Goal: Task Accomplishment & Management: Use online tool/utility

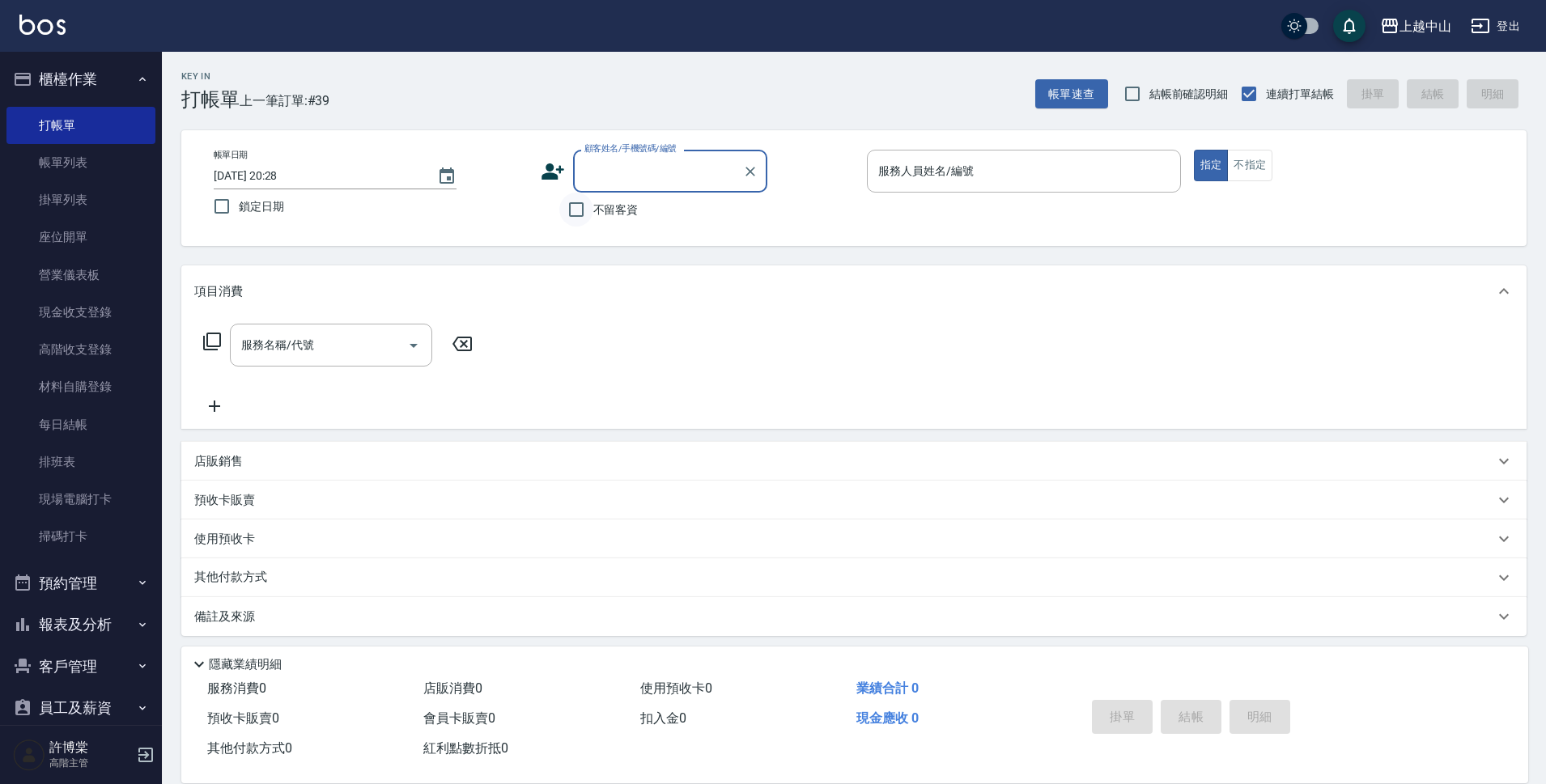
click at [586, 216] on input "不留客資" at bounding box center [577, 209] width 34 height 34
checkbox input "true"
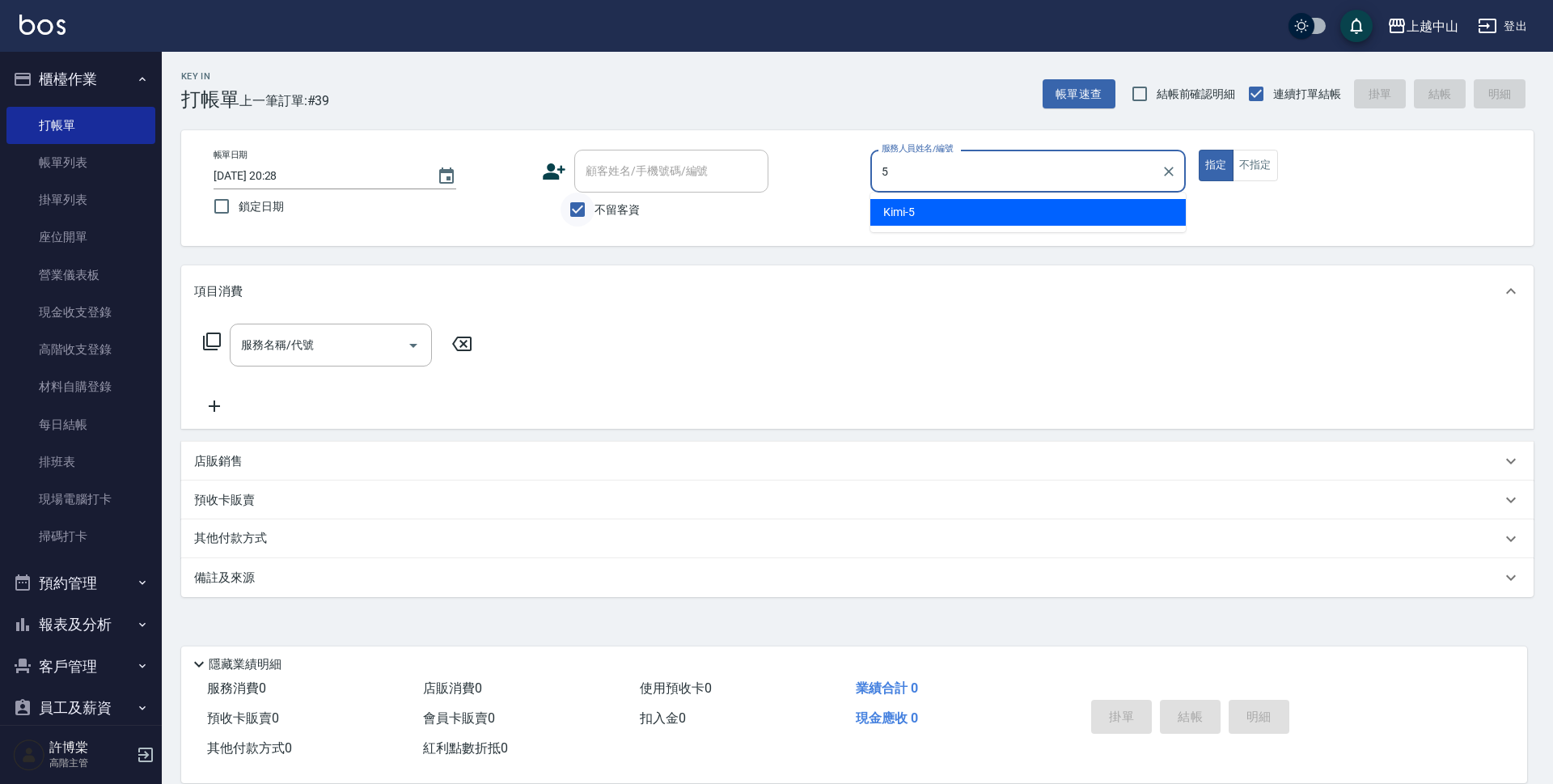
type input "Kimi-5"
type button "true"
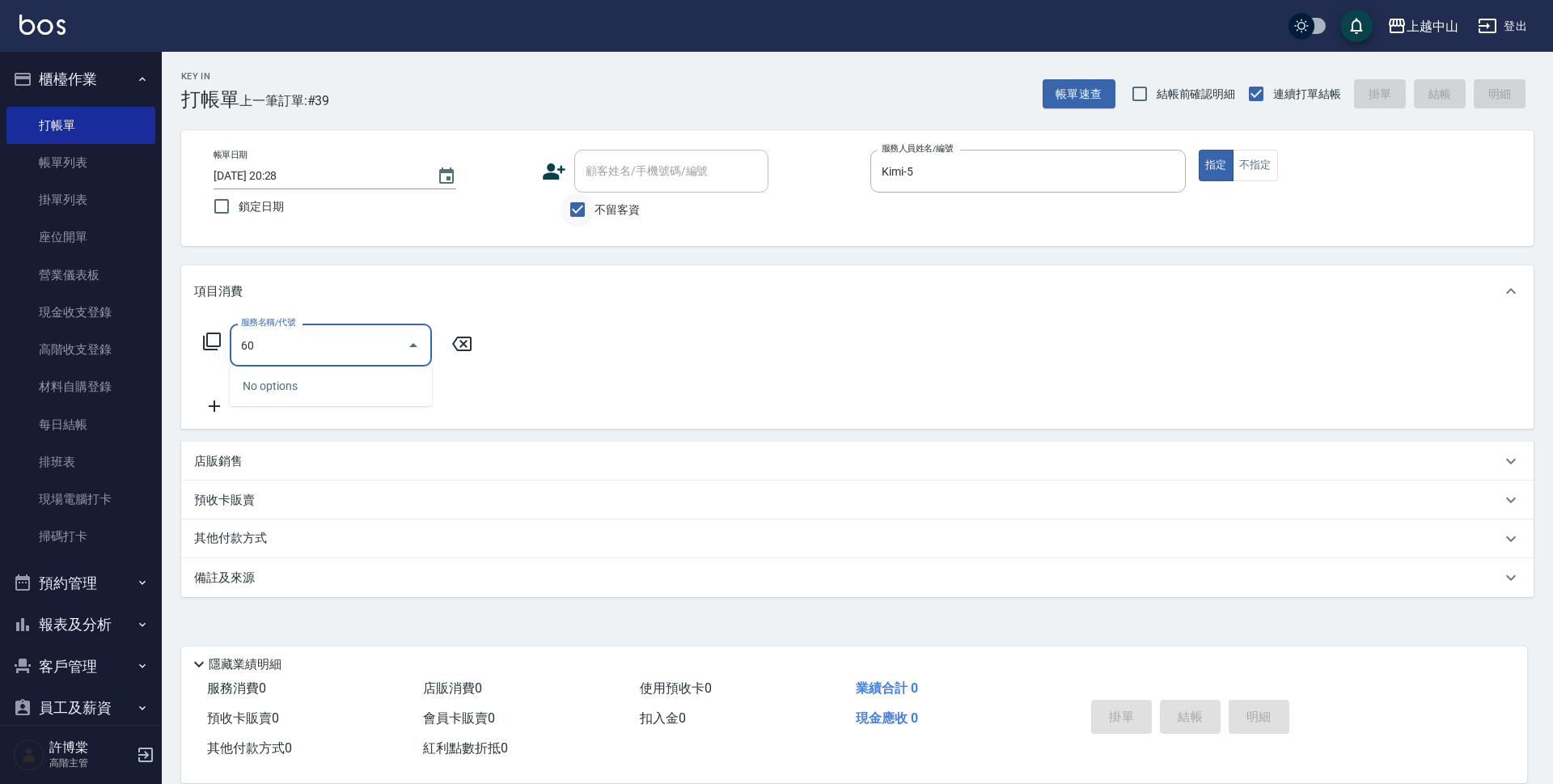
type input "6"
type input "1"
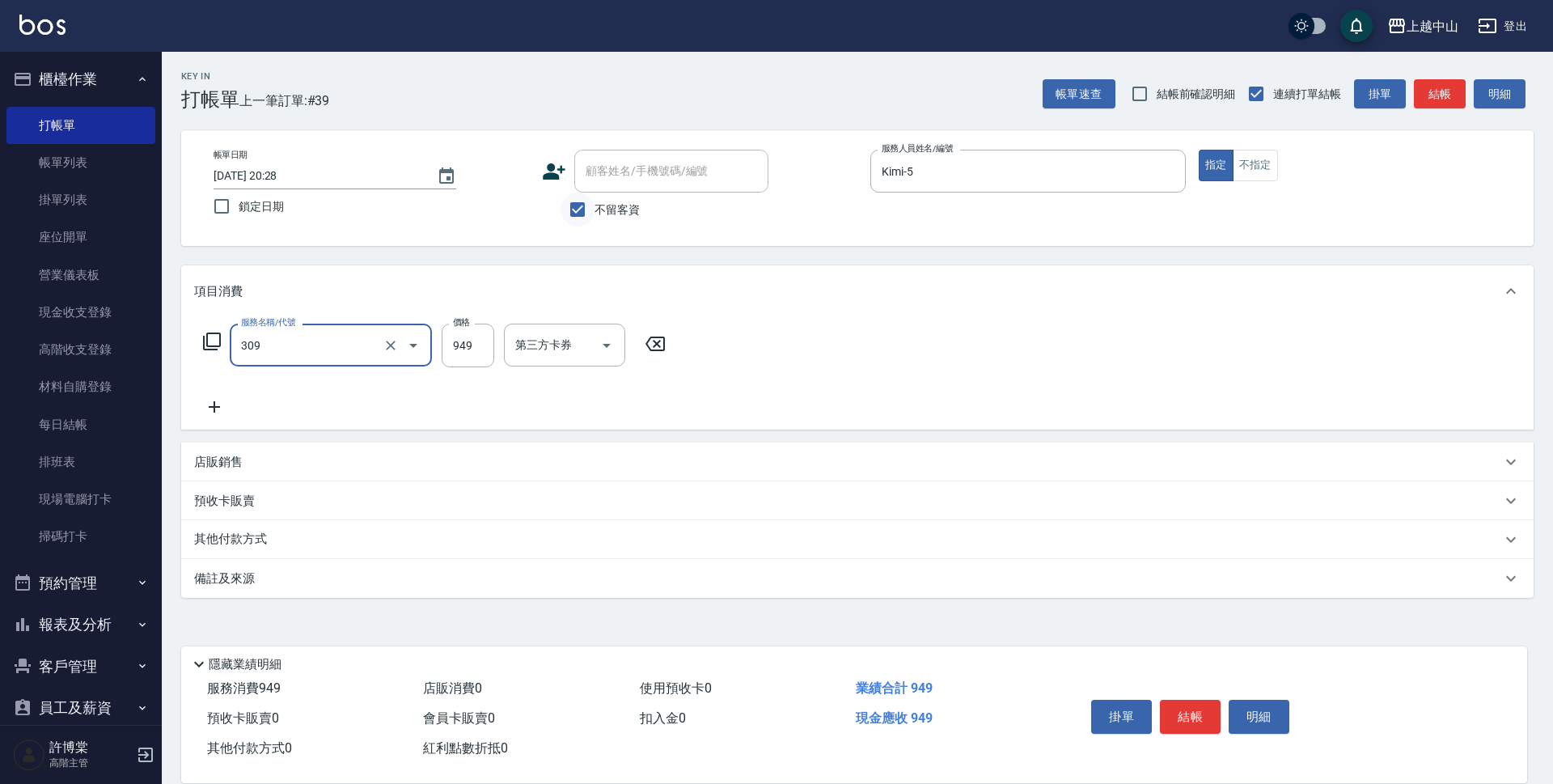
type input "森精萃舒壓調理髮浴(309)"
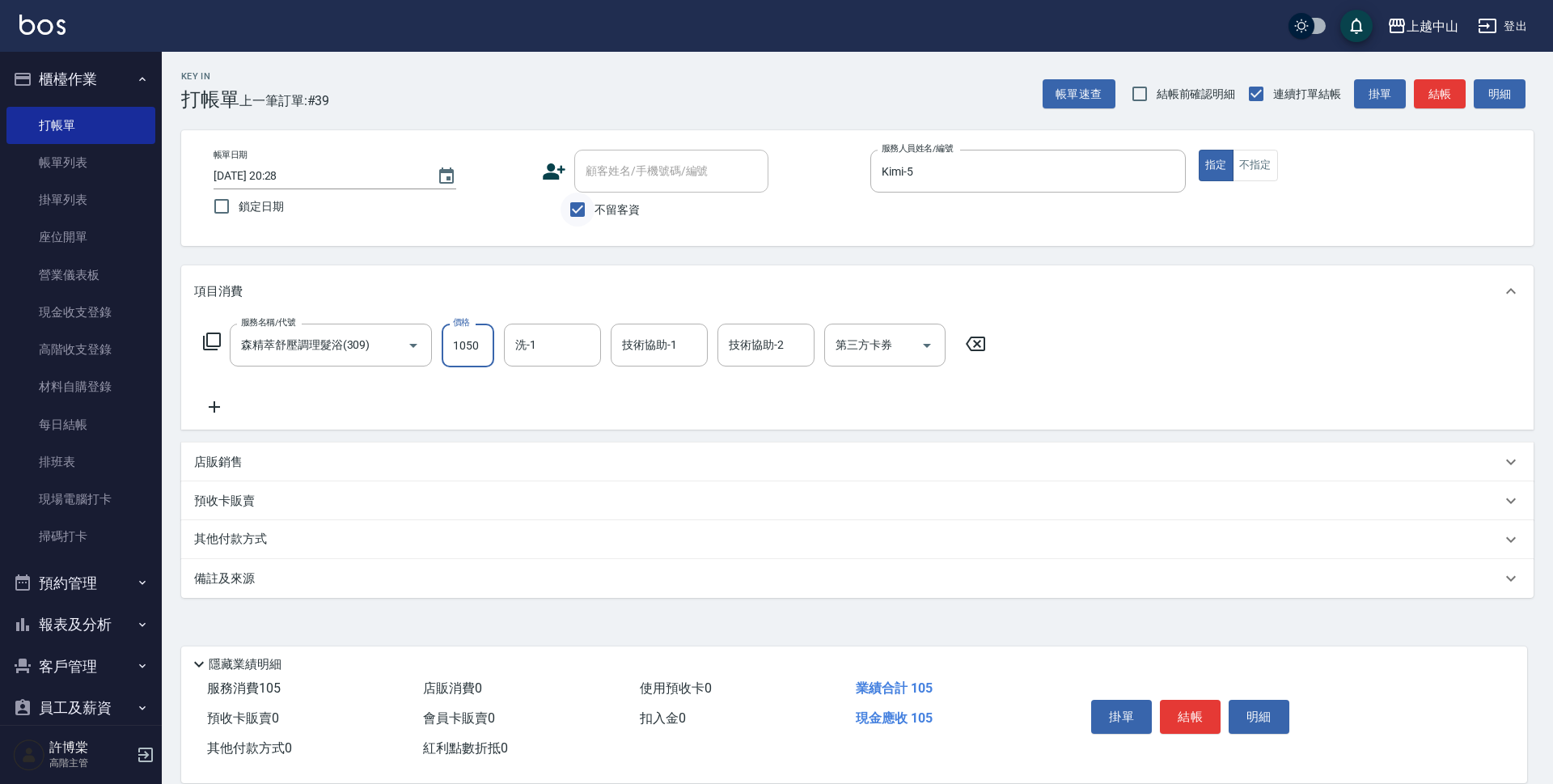
type input "1050"
type input "[PERSON_NAME]-33"
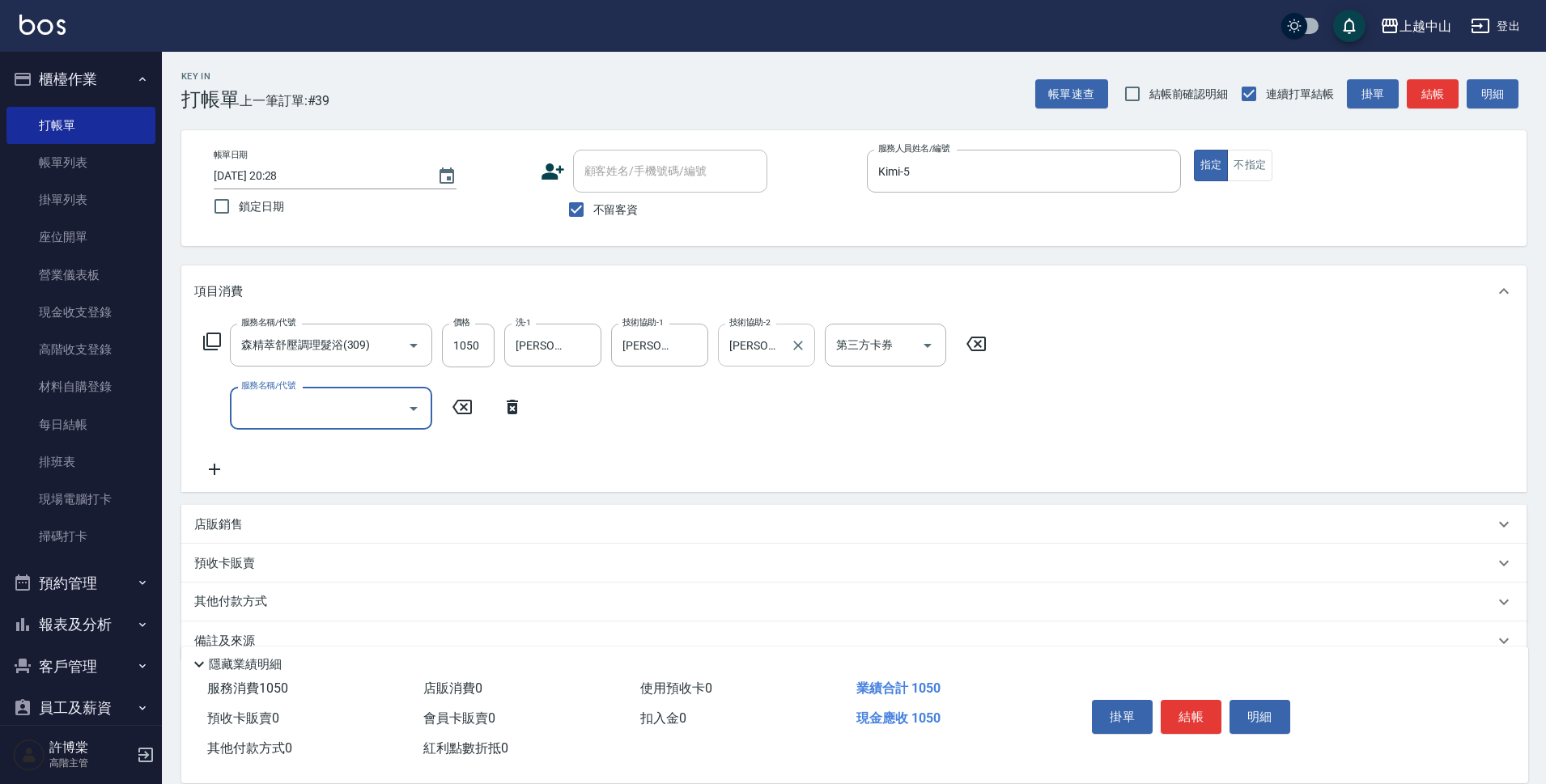
click at [747, 338] on input "[PERSON_NAME]-3" at bounding box center [753, 345] width 58 height 29
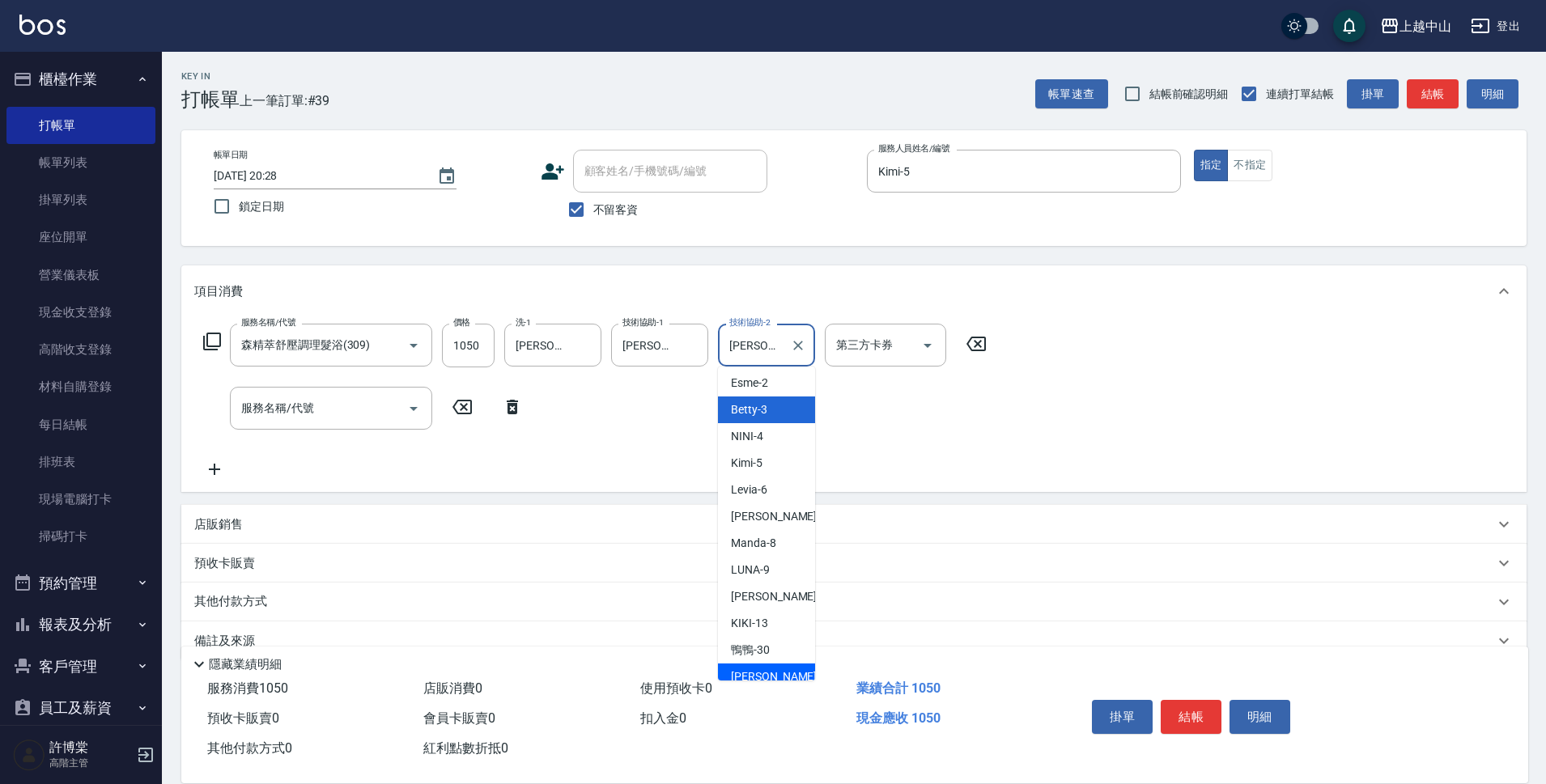
scroll to position [83, 0]
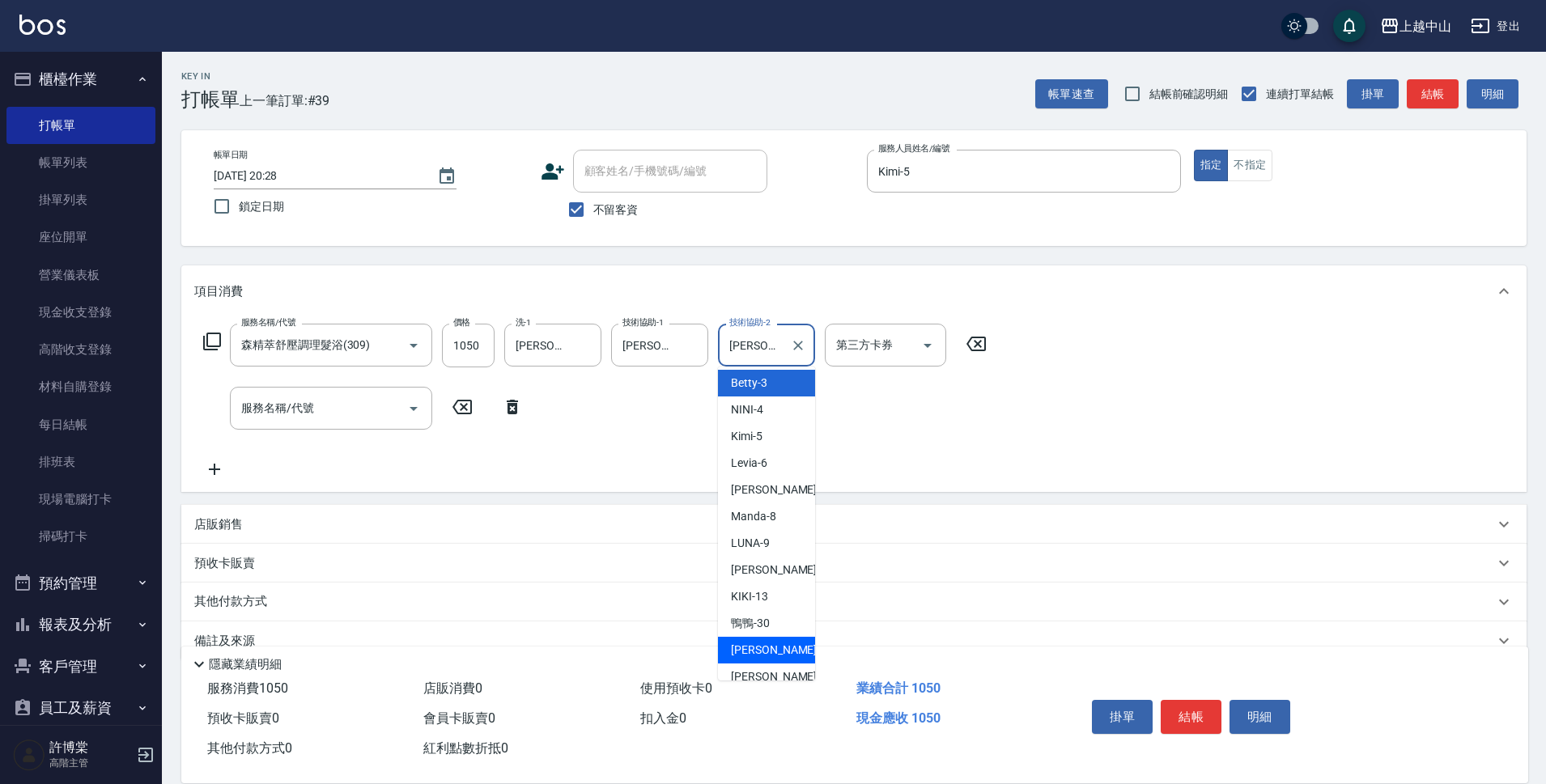
type input "[PERSON_NAME]-33"
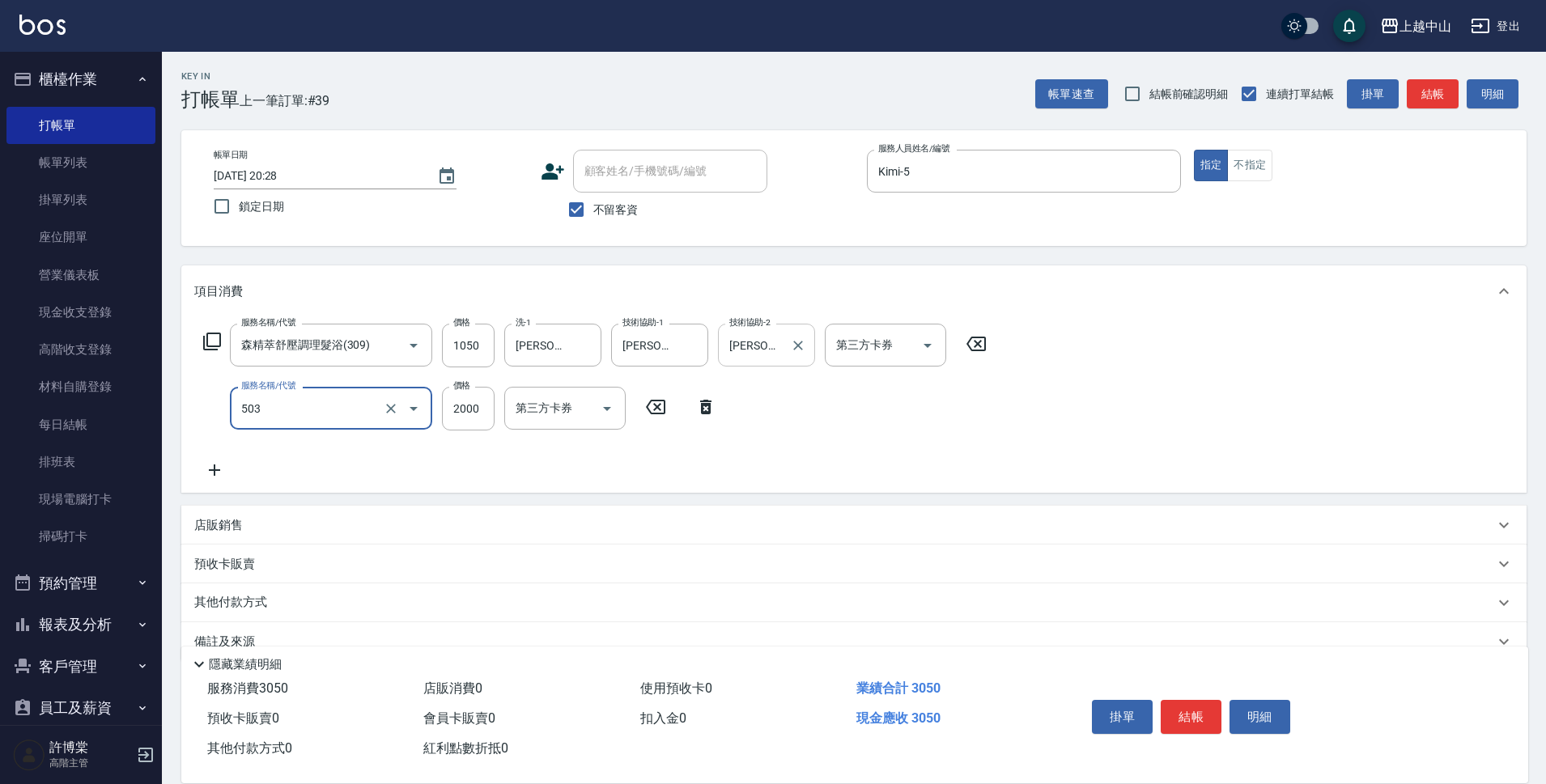
type input "染髮2000以下(503)"
type input "1500"
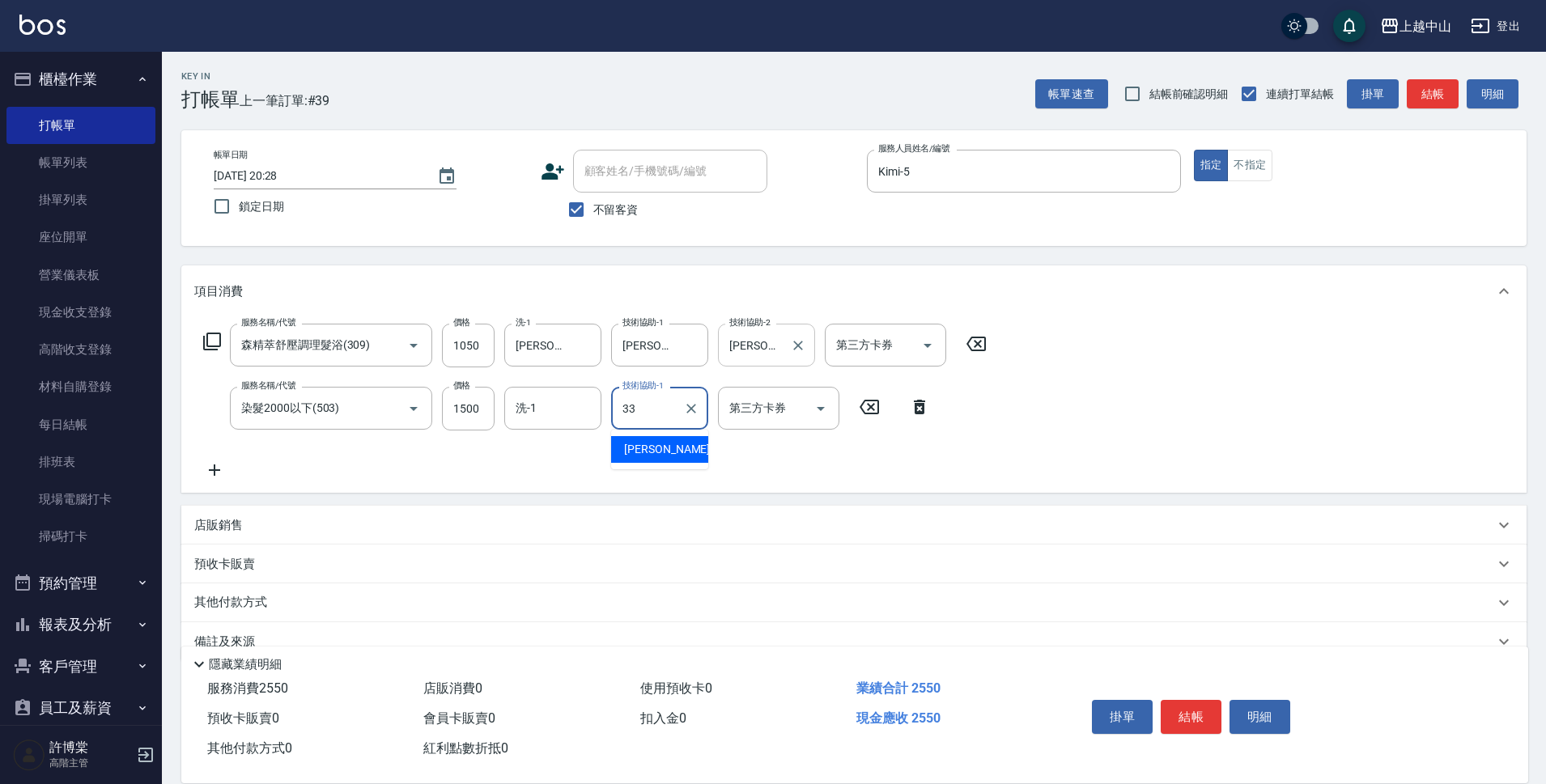
type input "[PERSON_NAME]-33"
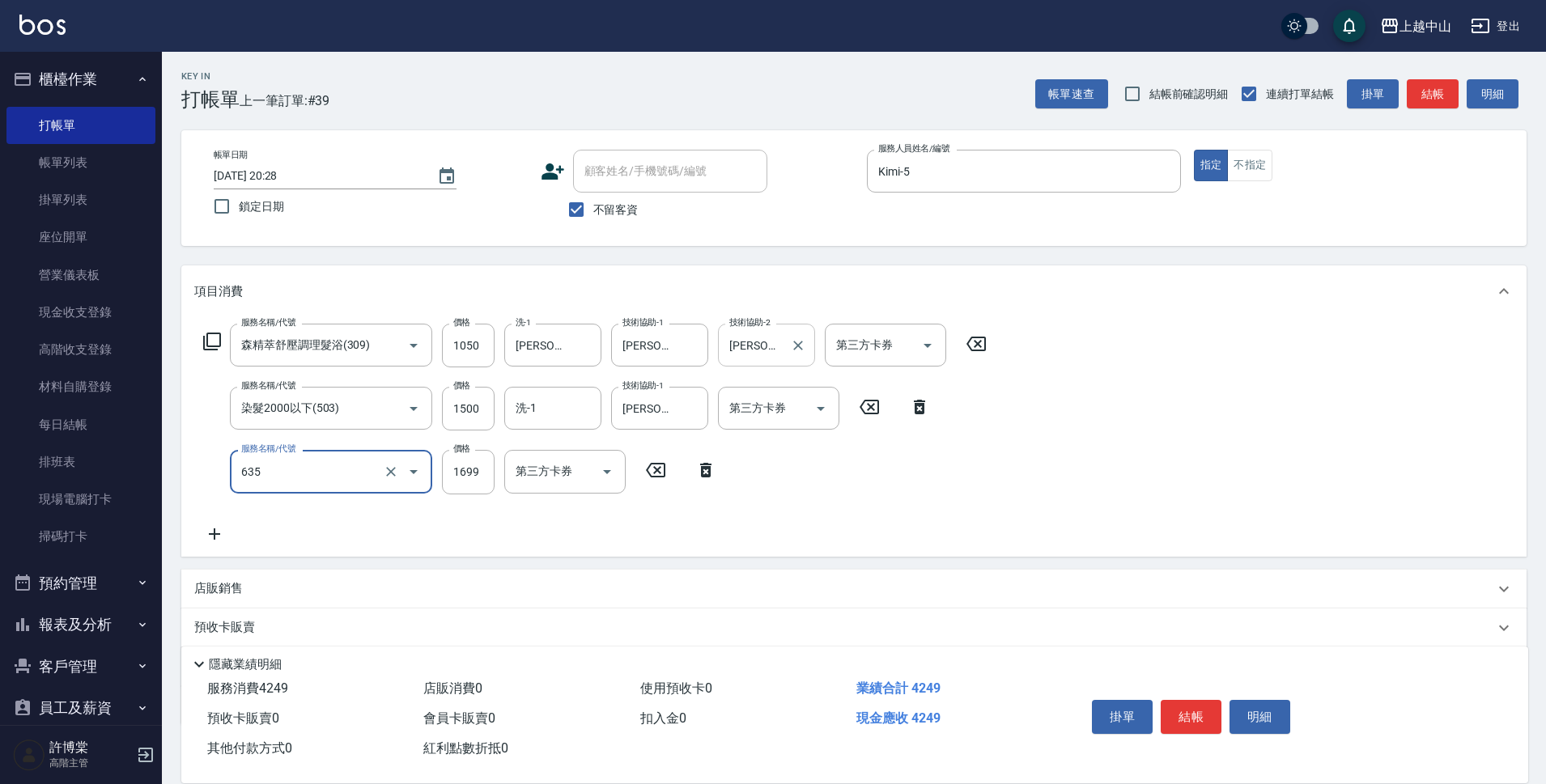
type input "兩段自備單次(635)"
type input "1"
click at [462, 478] on input "1699" at bounding box center [468, 471] width 52 height 43
type input "1800"
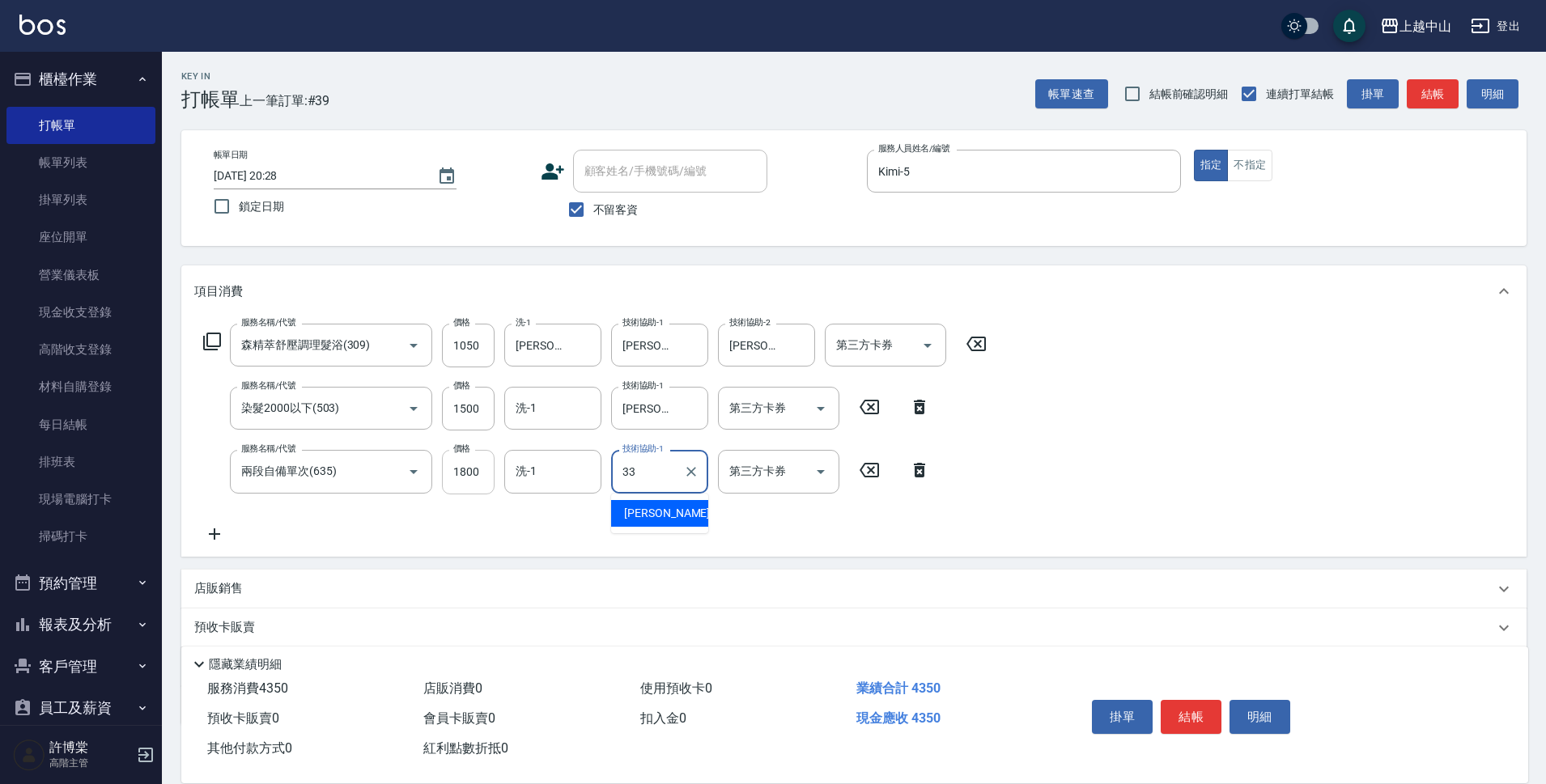
type input "[PERSON_NAME]-33"
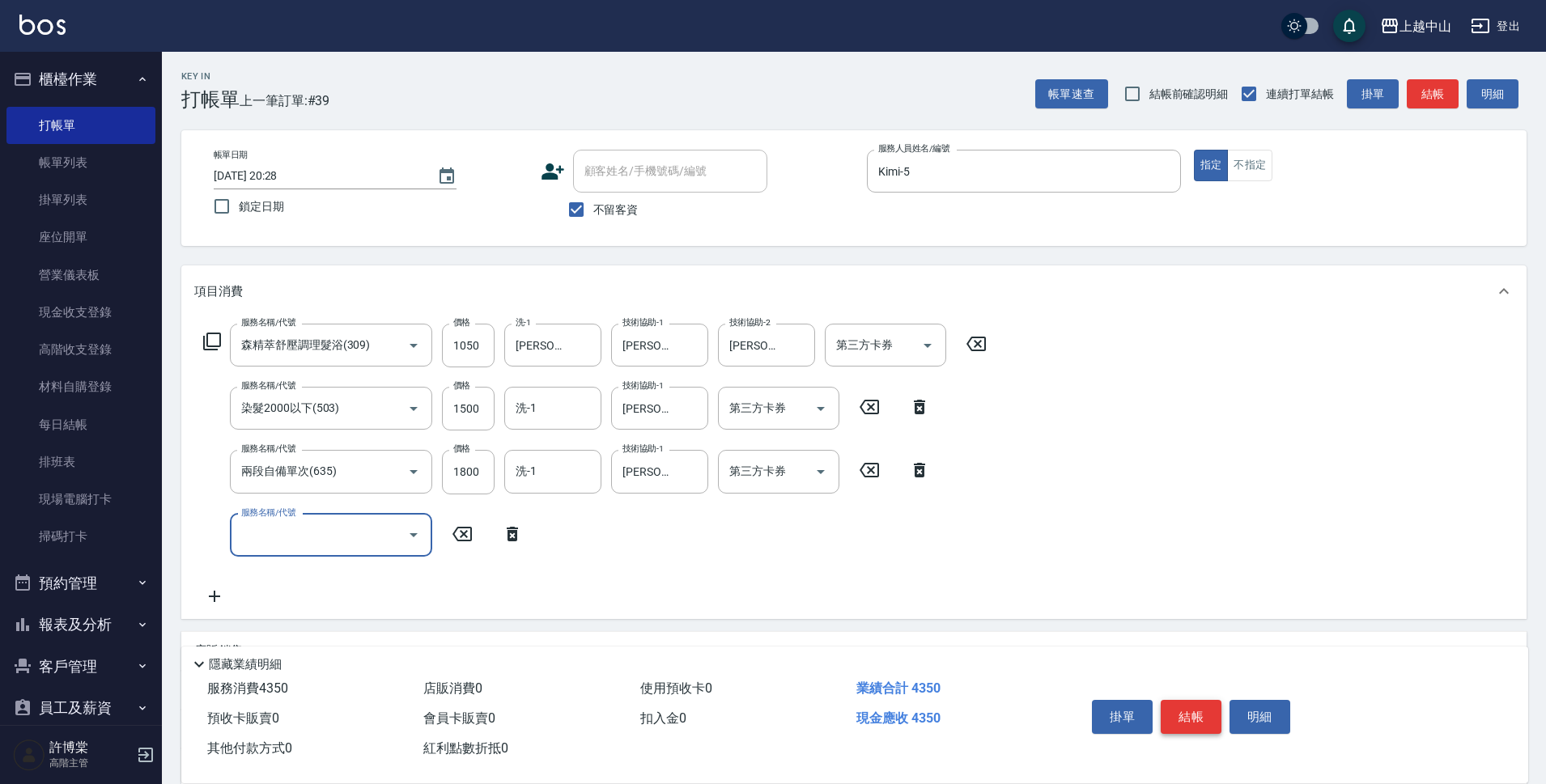
click at [1190, 715] on button "結帳" at bounding box center [1191, 717] width 61 height 34
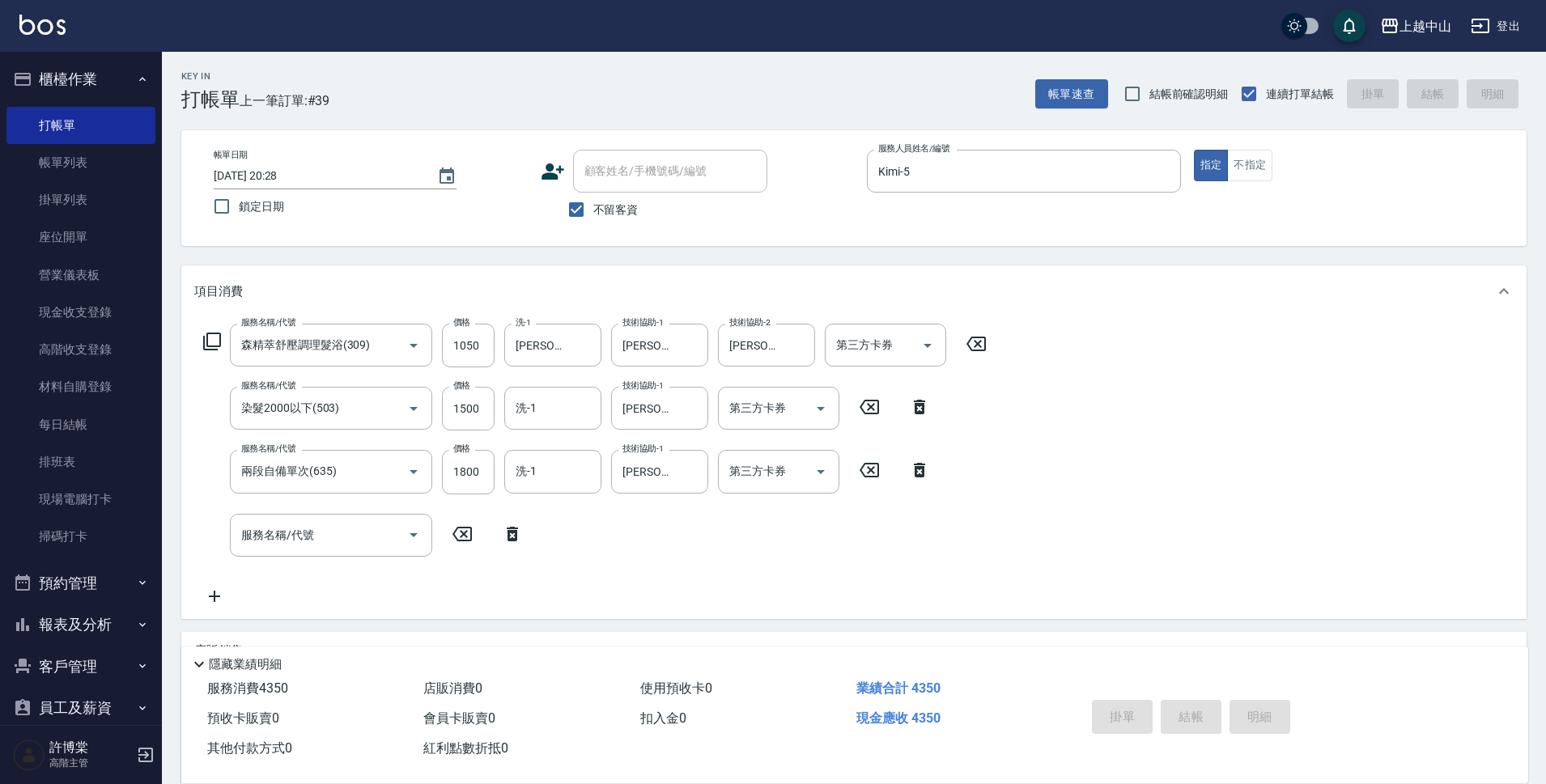
type input "[DATE] 21:38"
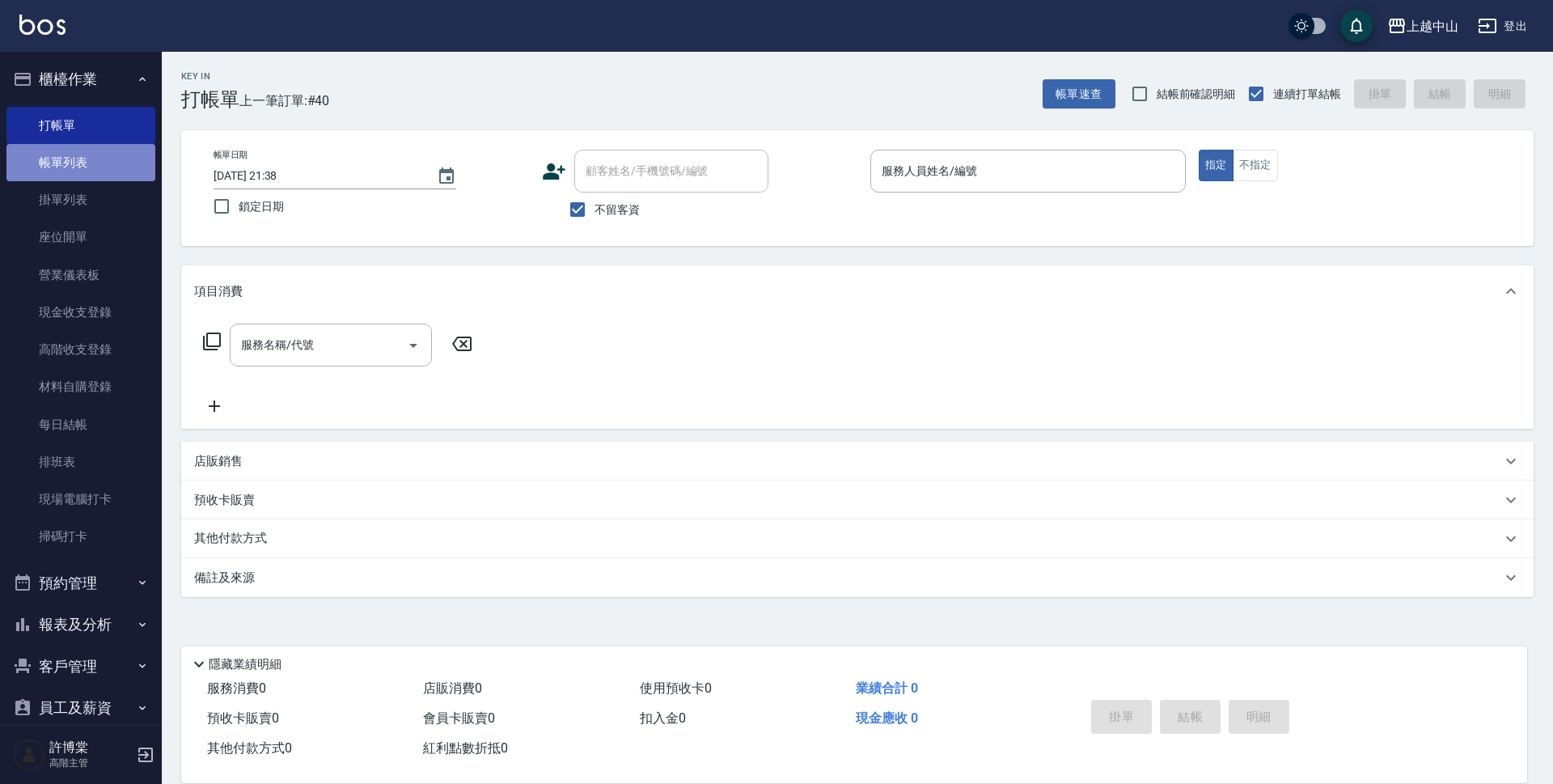
click at [95, 159] on link "帳單列表" at bounding box center [81, 163] width 149 height 38
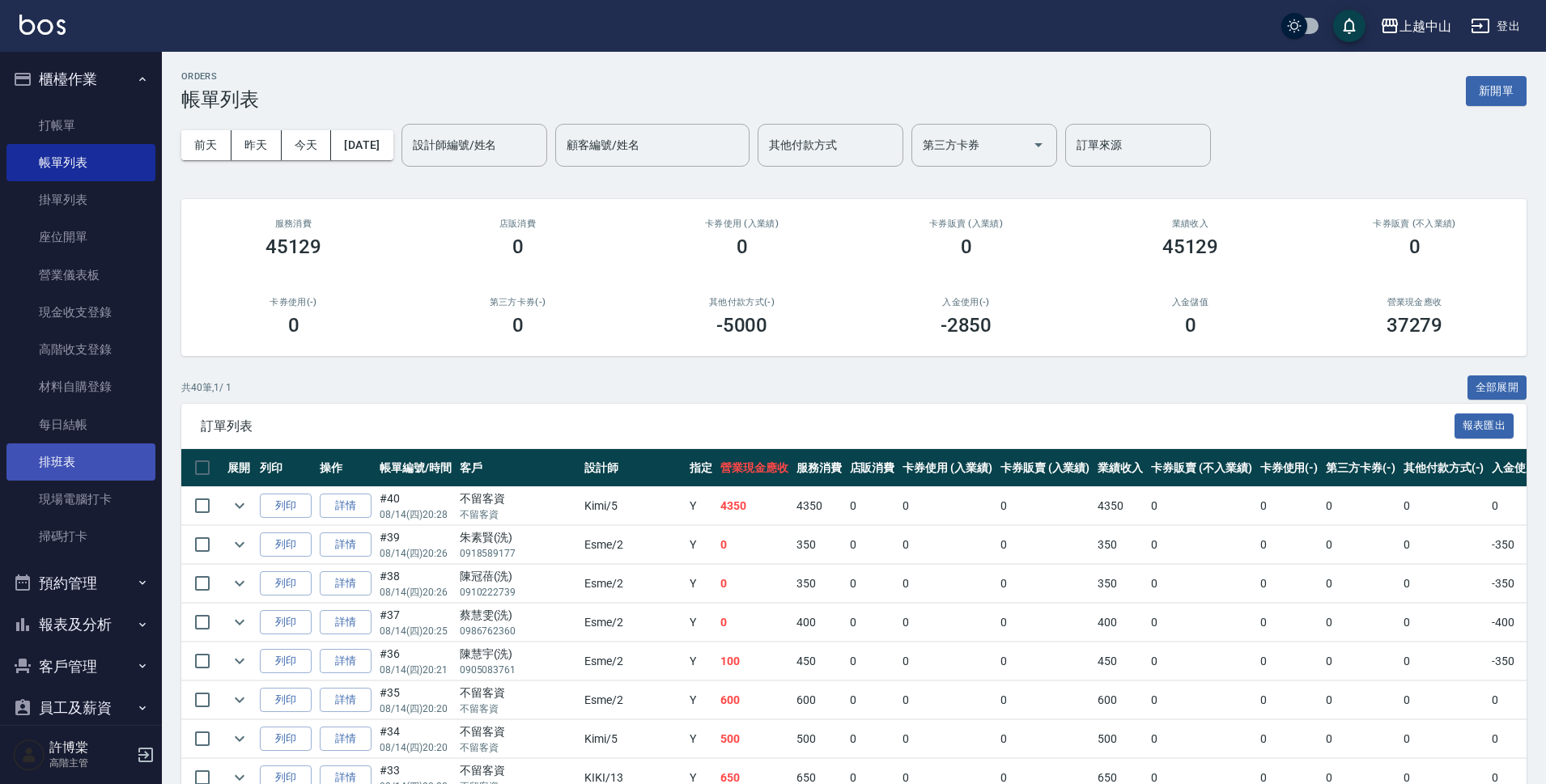
click at [94, 443] on link "排班表" at bounding box center [81, 462] width 149 height 38
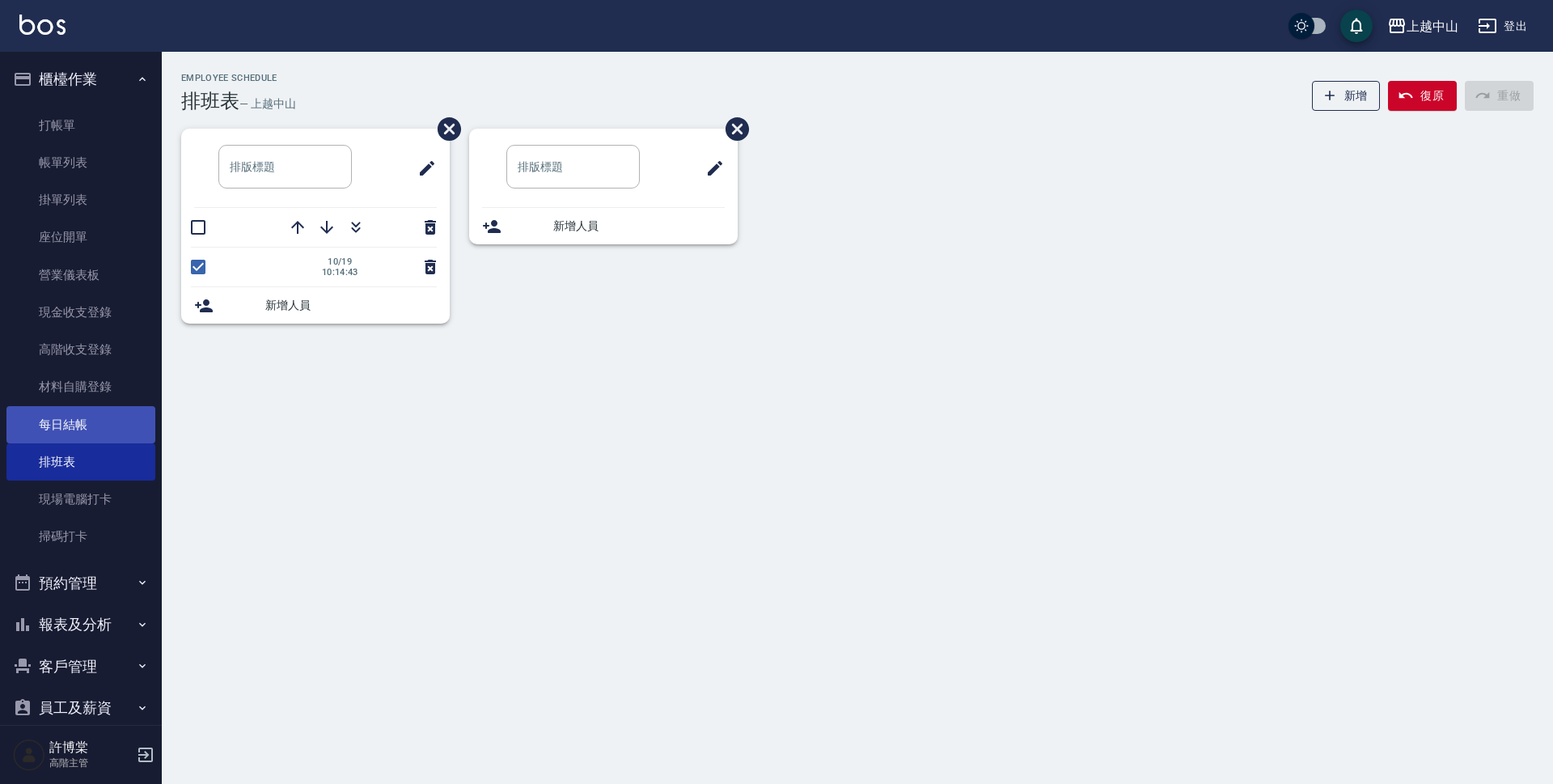
drag, startPoint x: 101, startPoint y: 431, endPoint x: 101, endPoint y: 422, distance: 9.0
click at [101, 422] on link "每日結帳" at bounding box center [81, 425] width 149 height 38
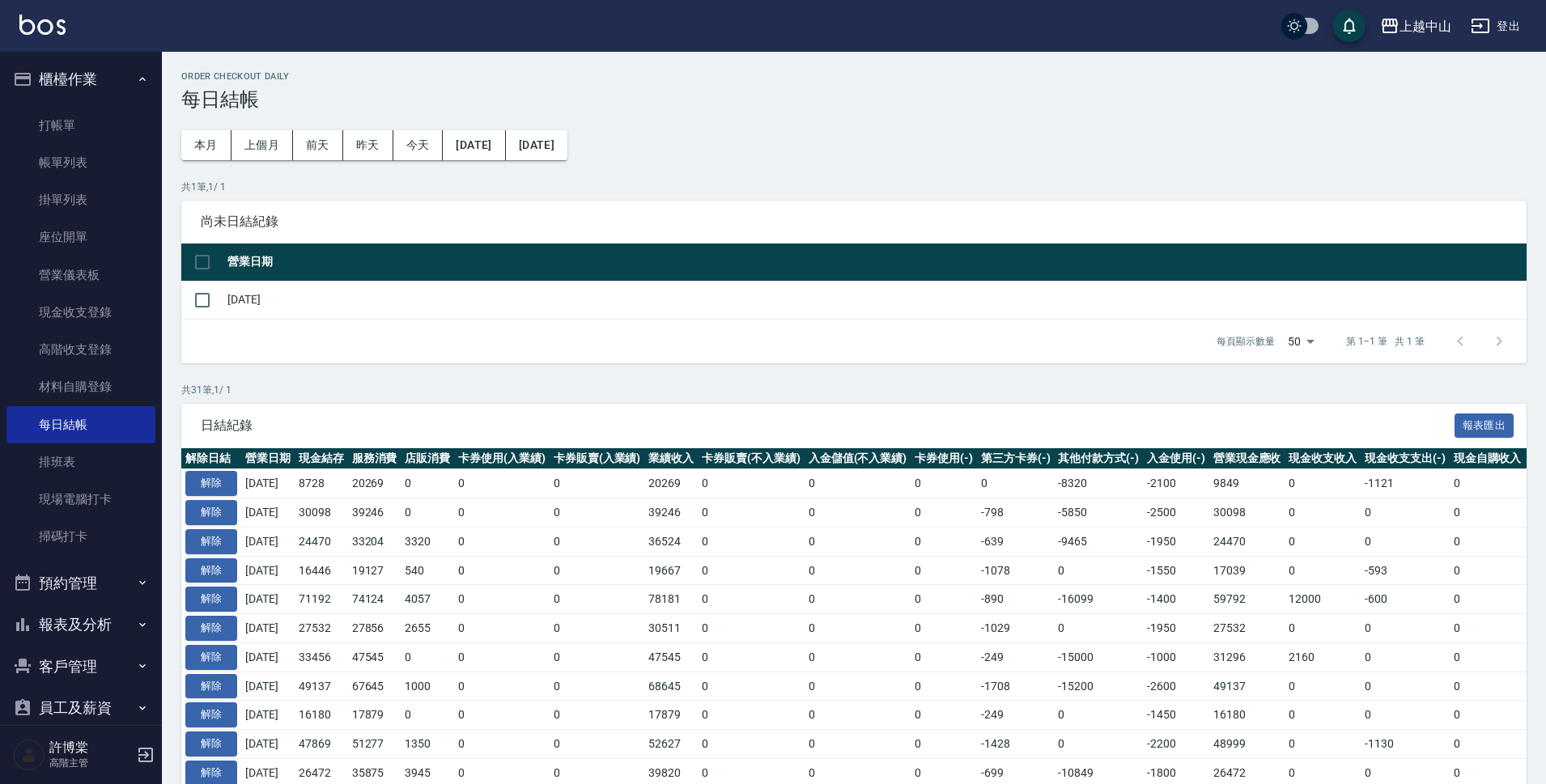
drag, startPoint x: 204, startPoint y: 307, endPoint x: 240, endPoint y: 338, distance: 47.5
click at [204, 307] on input "checkbox" at bounding box center [203, 300] width 34 height 34
checkbox input "true"
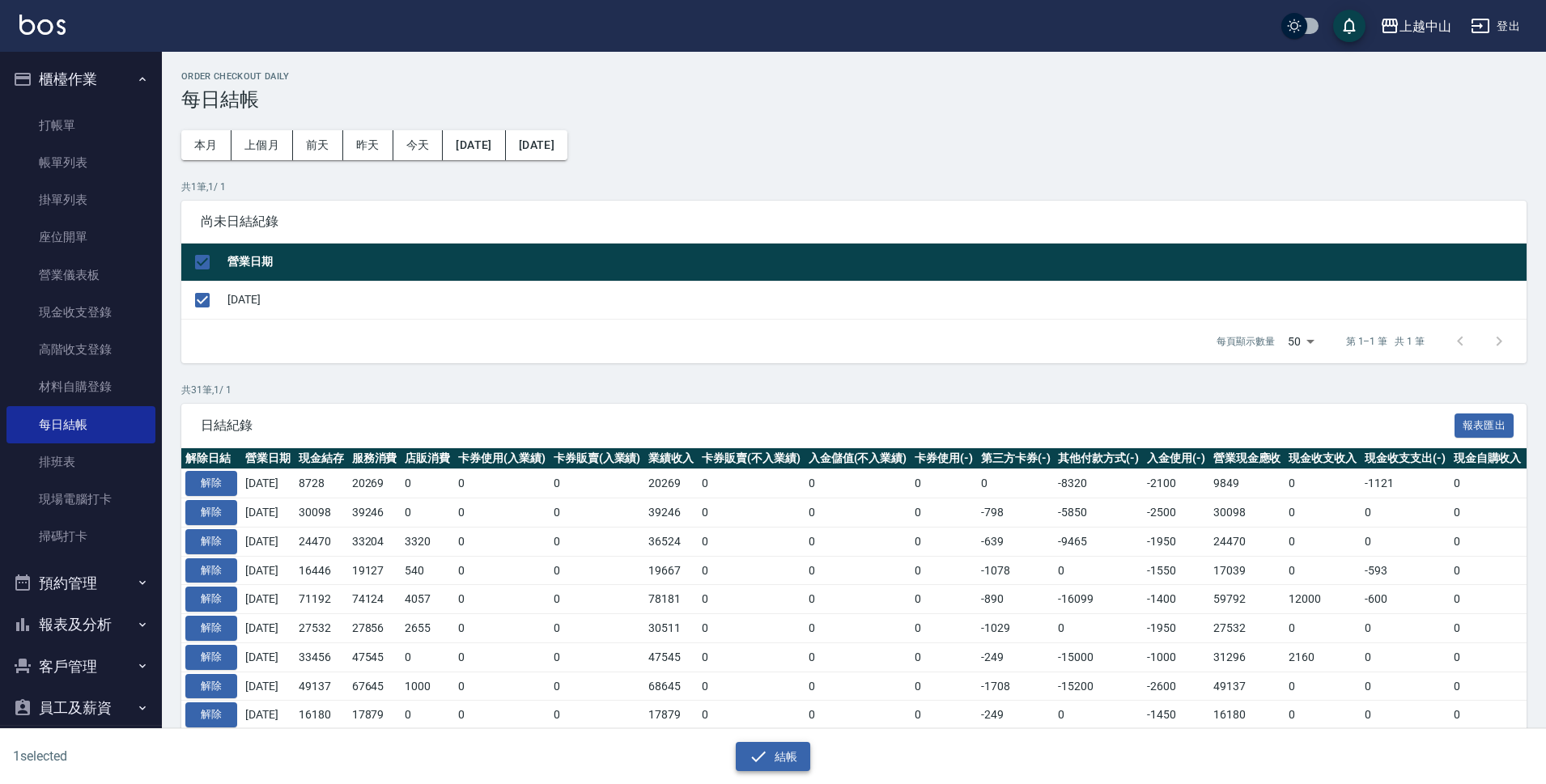
click at [760, 757] on icon "button" at bounding box center [758, 755] width 15 height 11
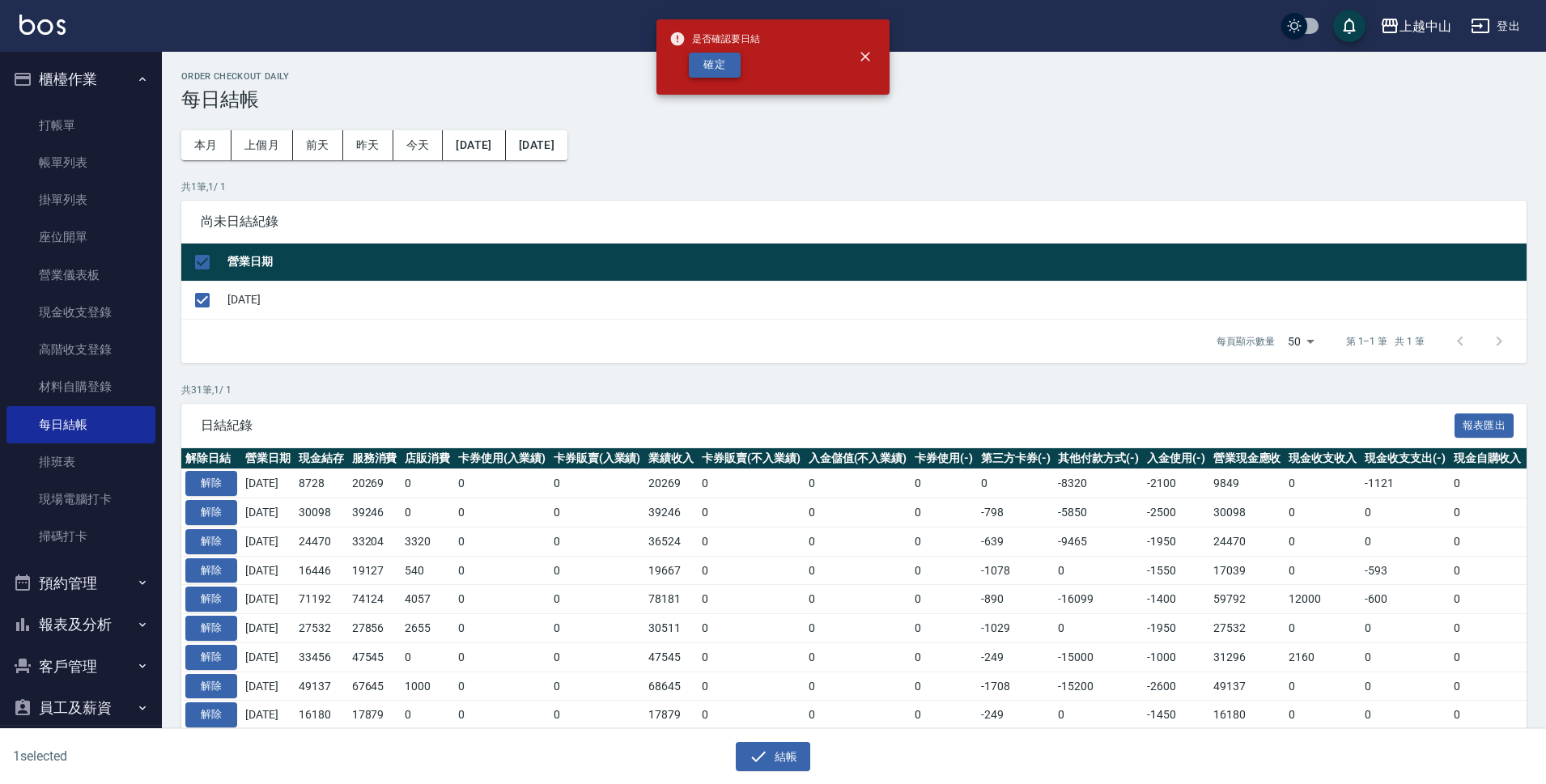
click at [714, 62] on button "確定" at bounding box center [714, 65] width 52 height 25
checkbox input "false"
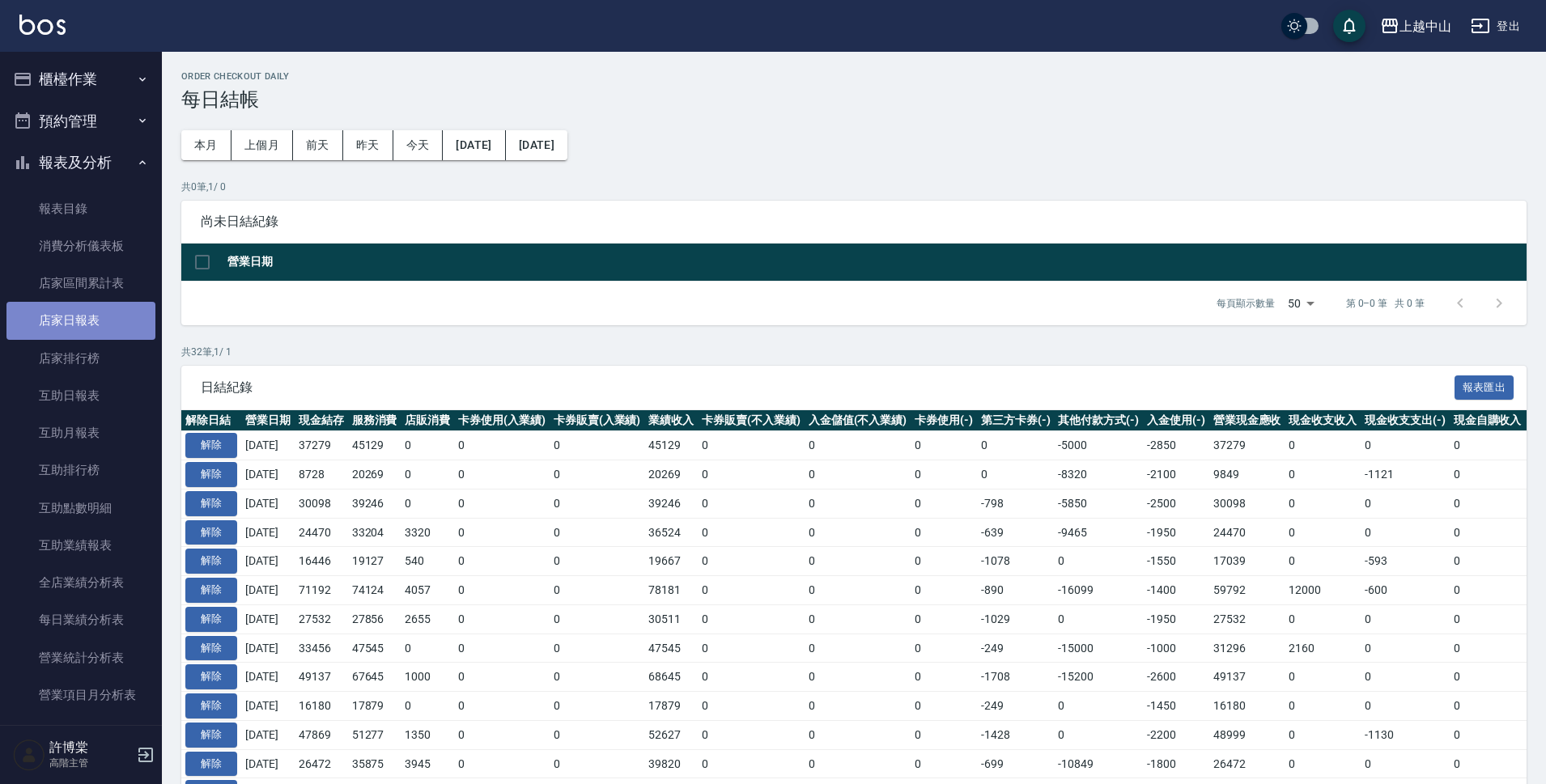
click at [102, 325] on link "店家日報表" at bounding box center [81, 320] width 149 height 38
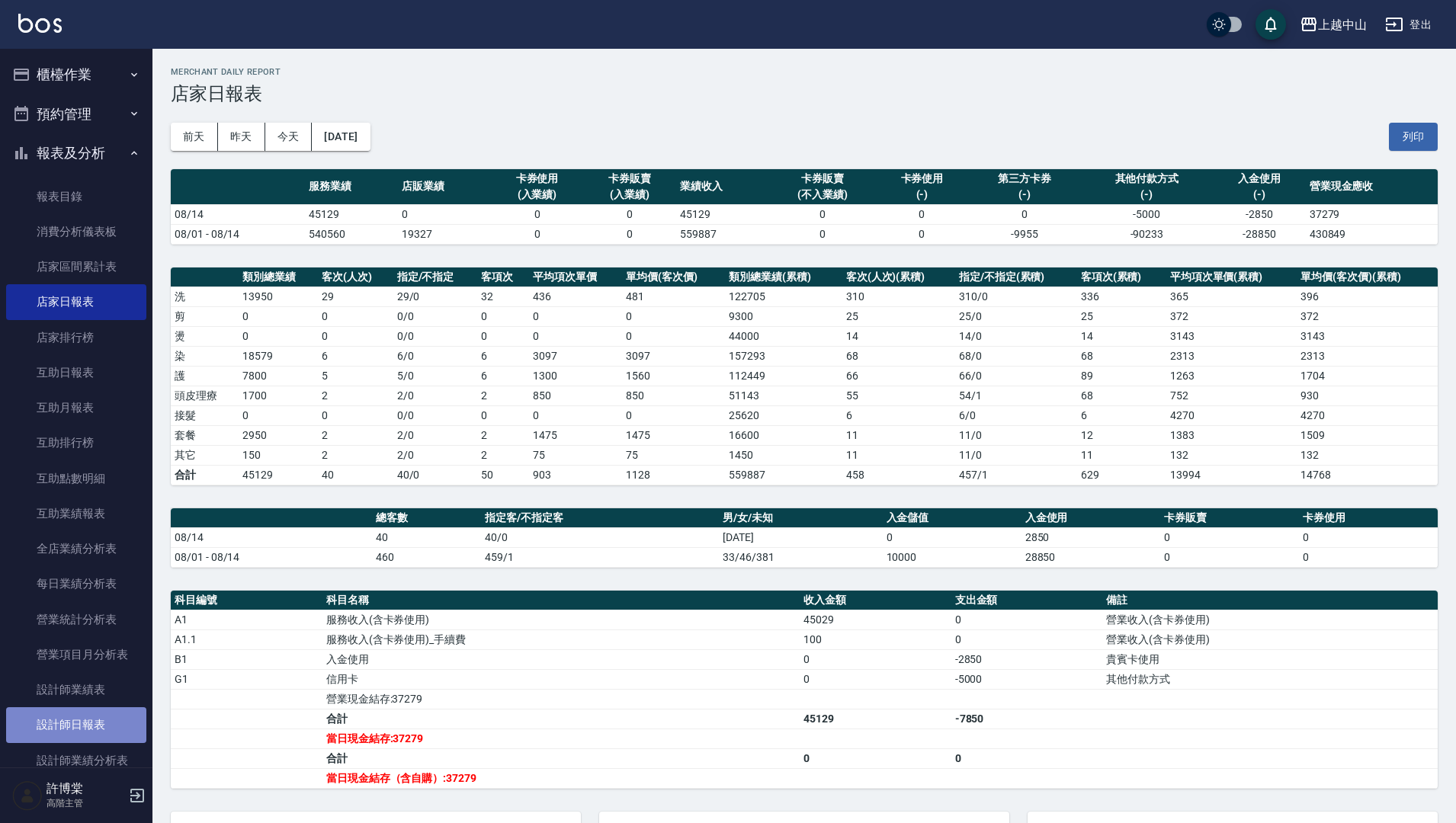
click at [87, 728] on link "設計師日報表" at bounding box center [76, 725] width 140 height 35
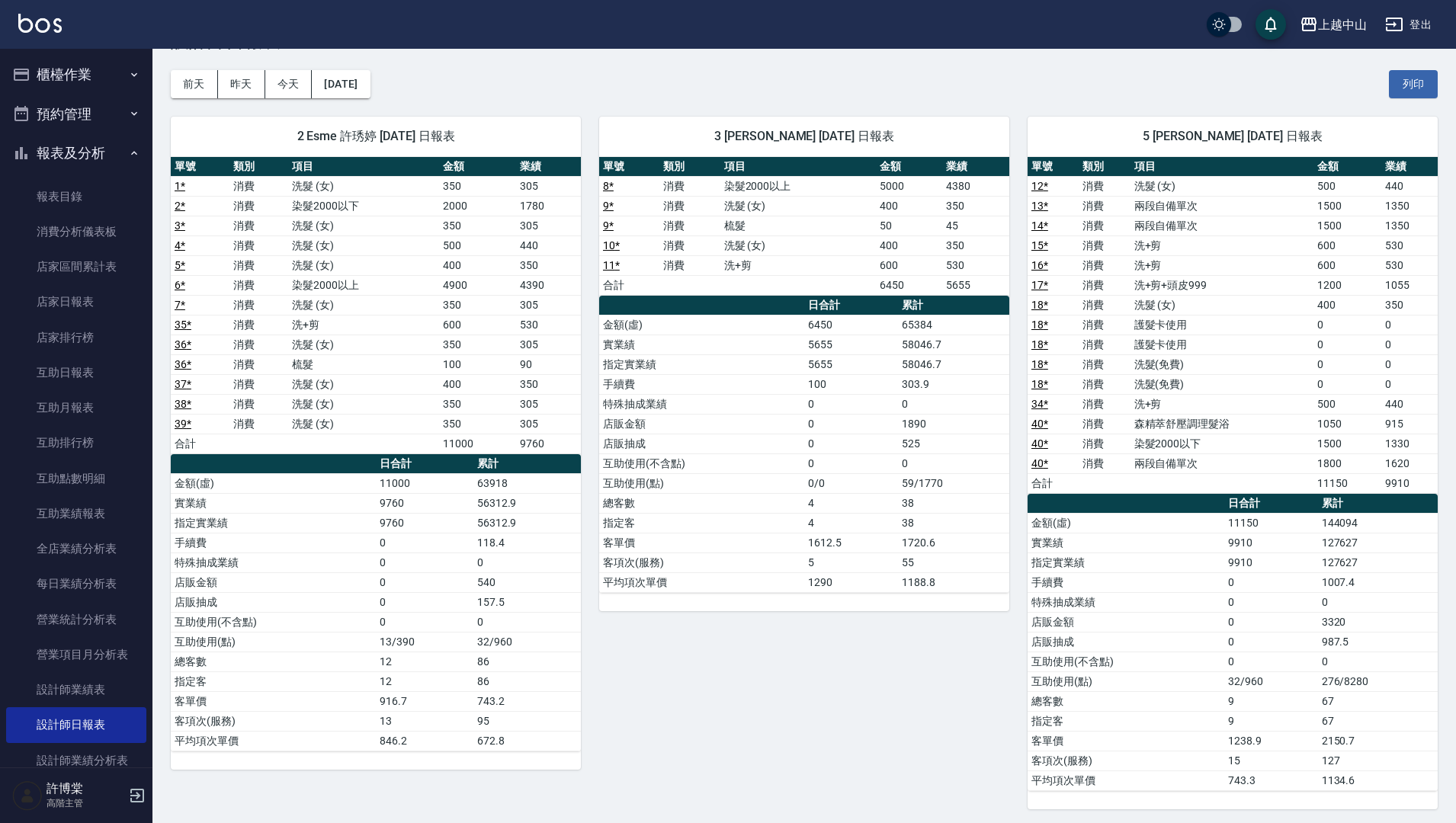
scroll to position [650, 0]
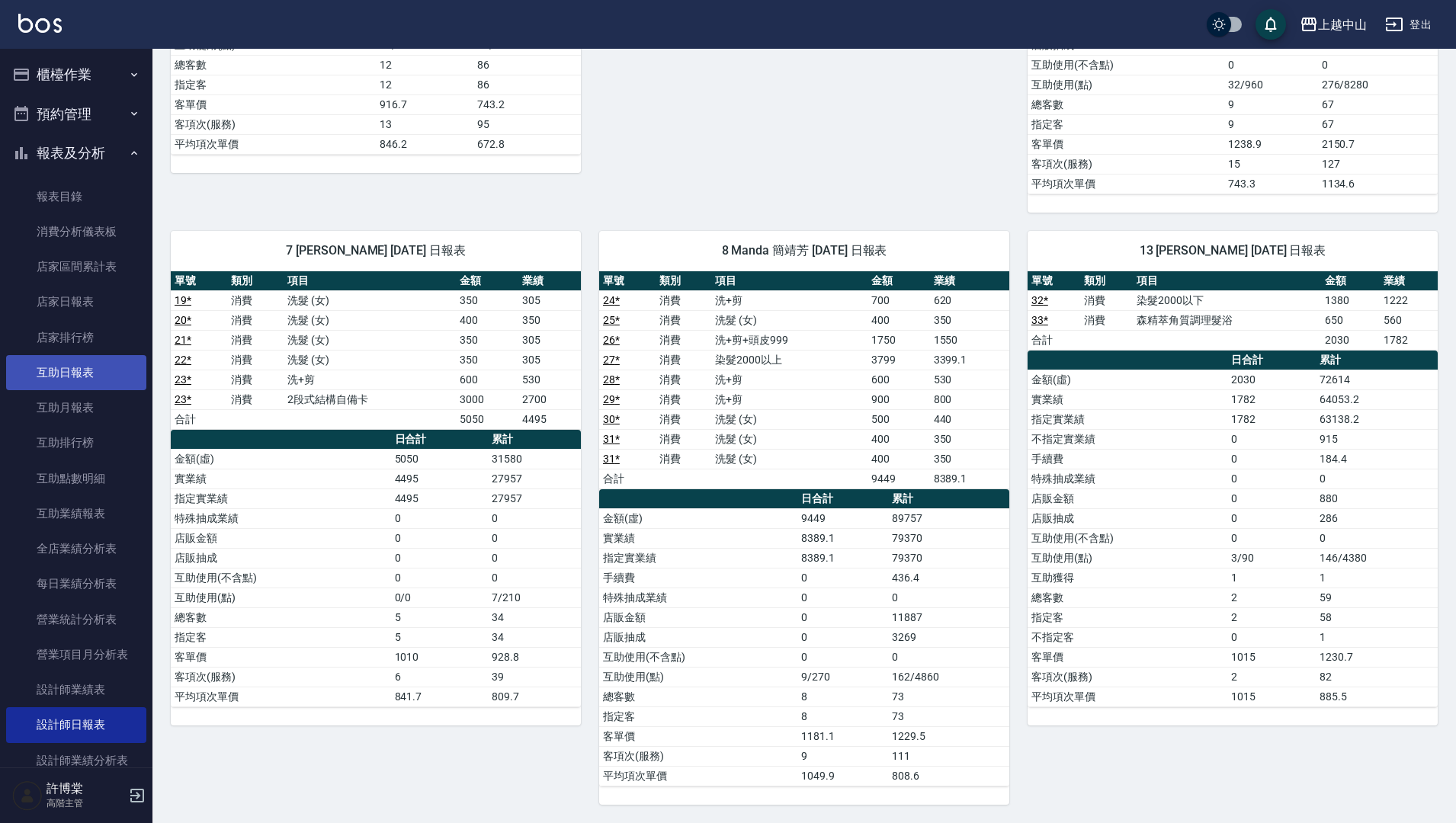
click at [80, 382] on link "互助日報表" at bounding box center [76, 373] width 140 height 35
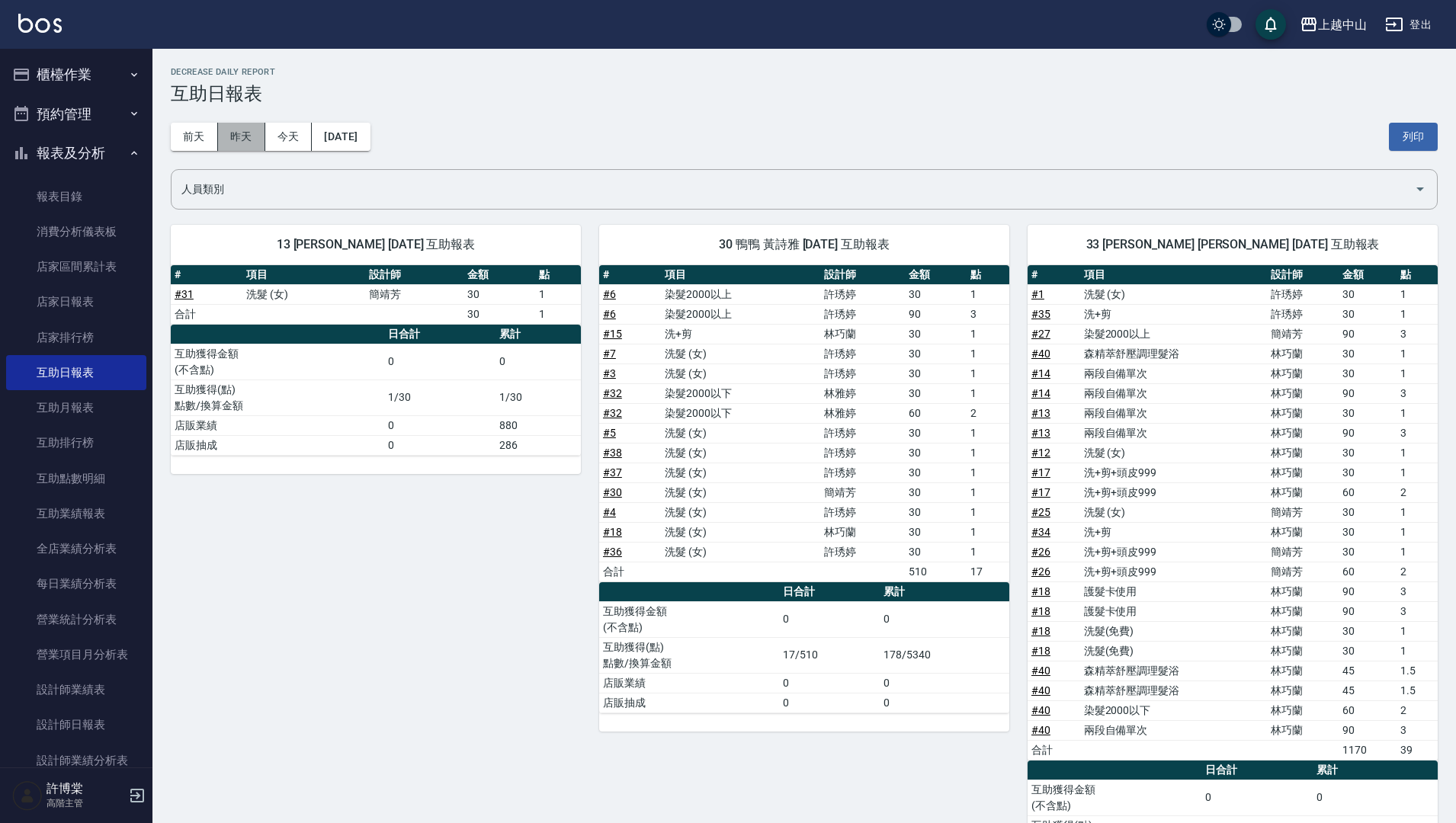
click at [228, 125] on button "昨天" at bounding box center [241, 136] width 47 height 29
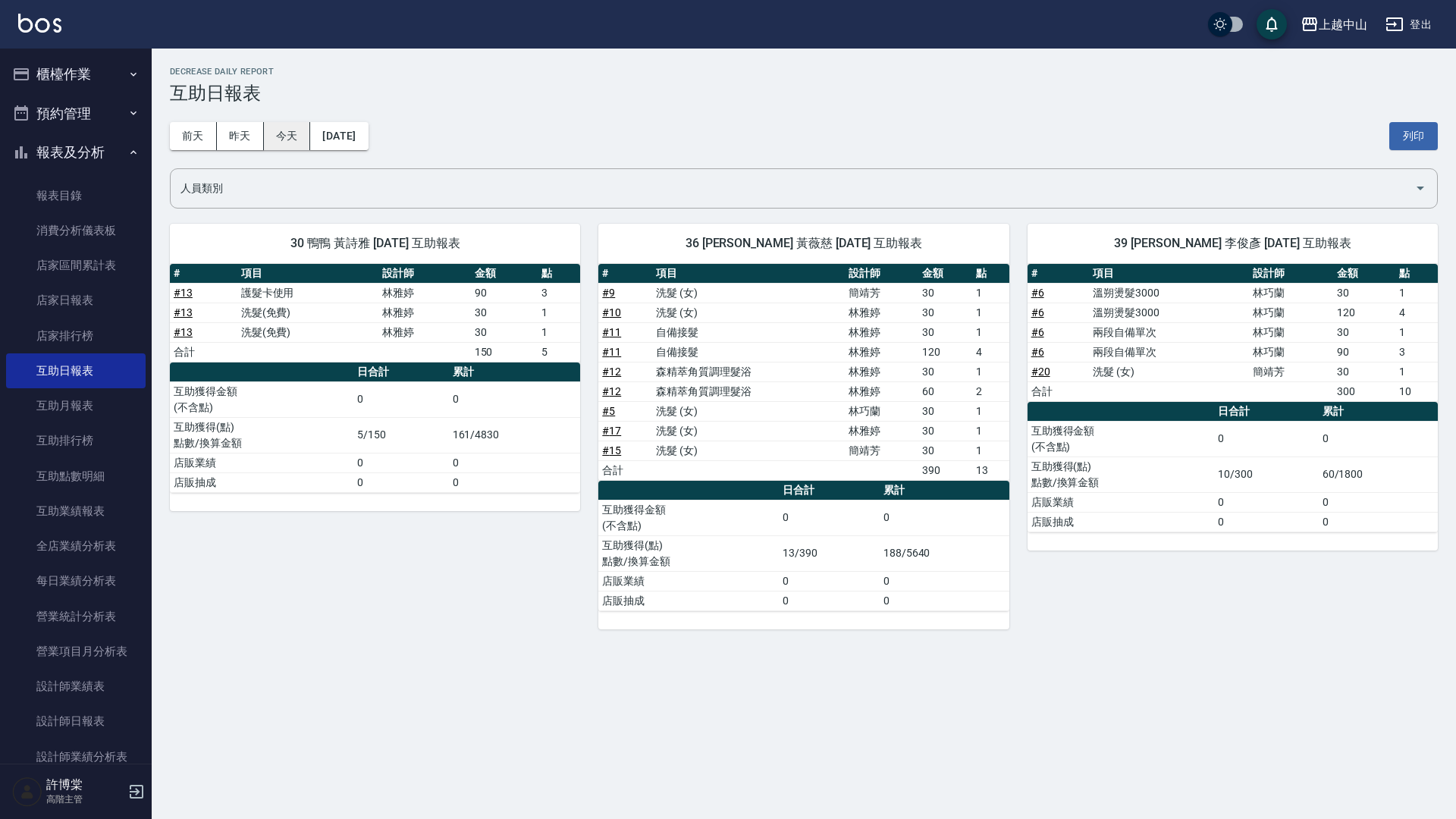
click at [294, 131] on button "今天" at bounding box center [287, 136] width 47 height 28
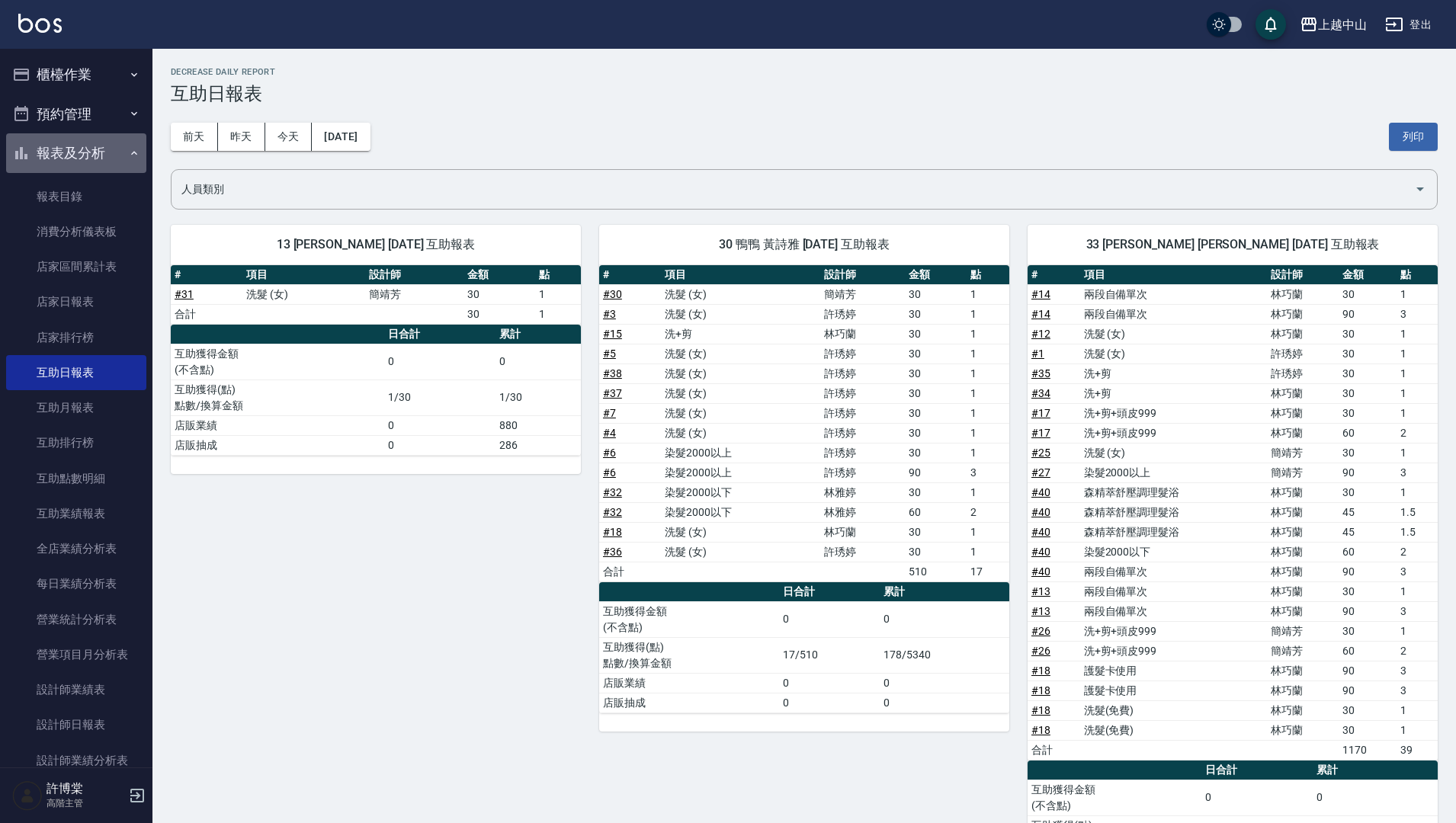
click at [96, 155] on button "報表及分析" at bounding box center [76, 153] width 140 height 39
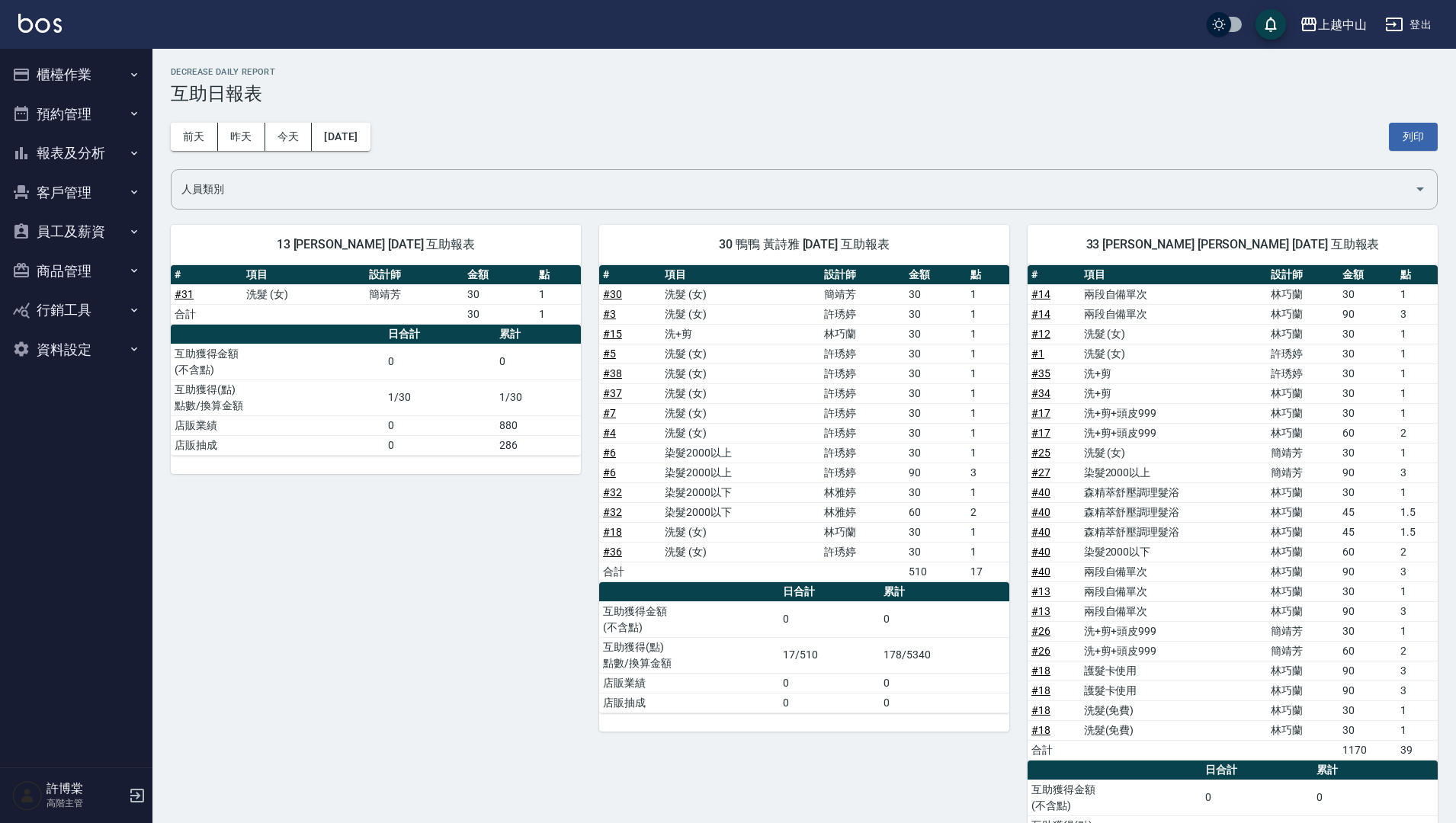
click at [68, 71] on button "櫃檯作業" at bounding box center [76, 74] width 140 height 39
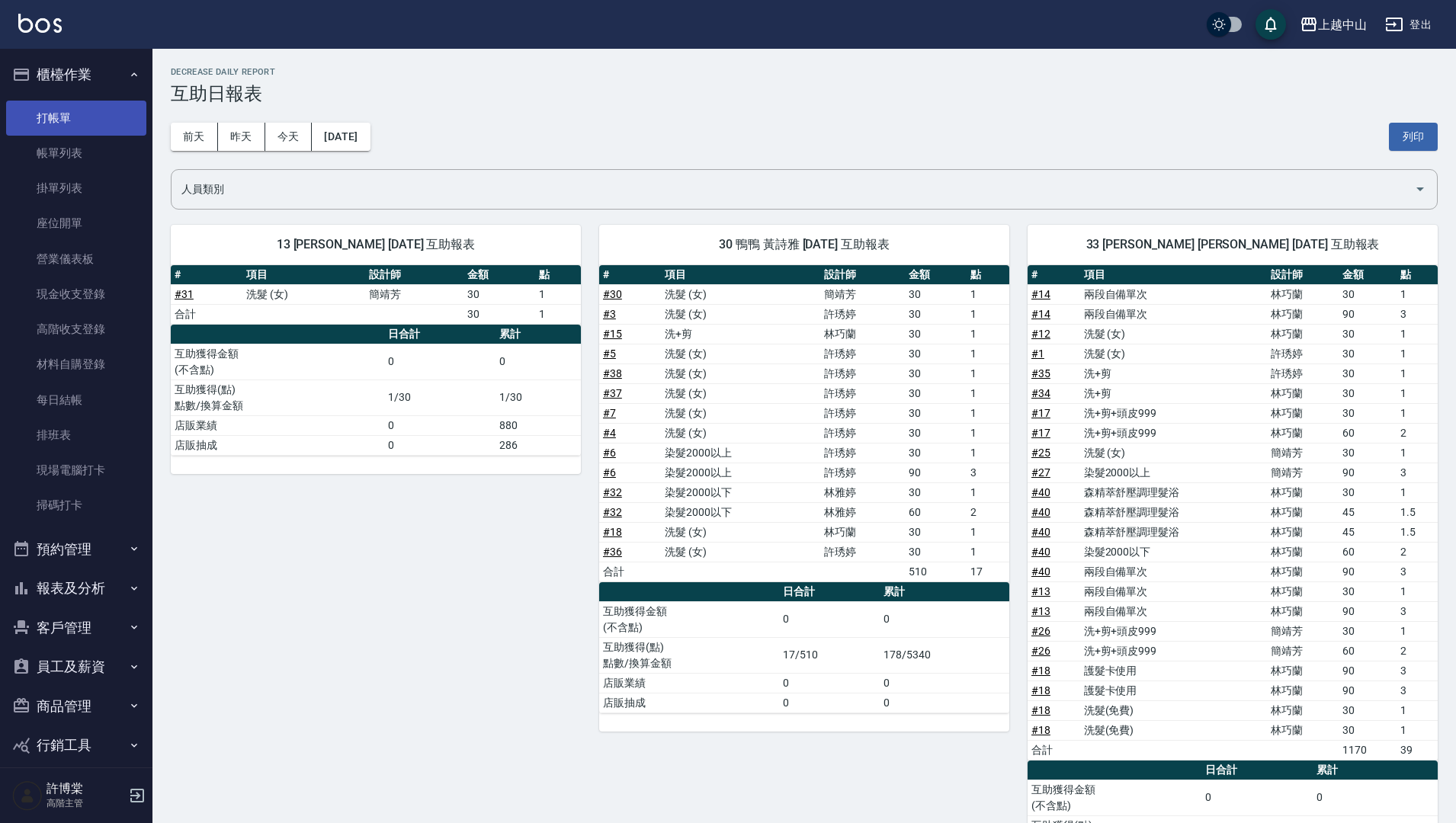
click at [76, 113] on link "打帳單" at bounding box center [76, 119] width 140 height 35
